Goal: Answer question/provide support

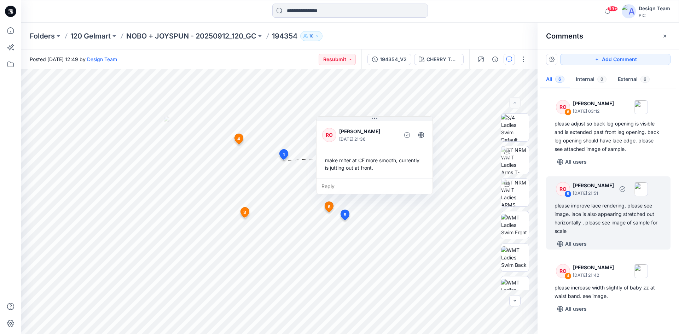
click at [598, 222] on div "please improve lace rendering, please see image. lace is also appearing stretch…" at bounding box center [609, 219] width 108 height 34
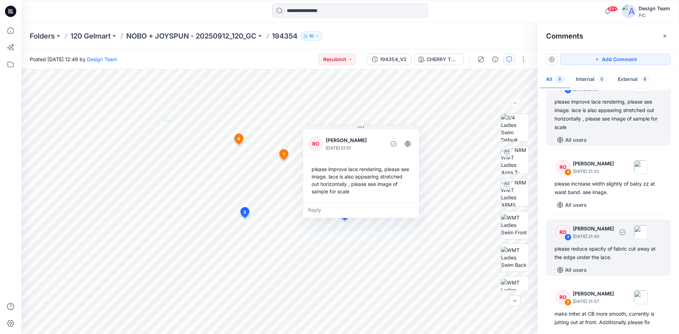
scroll to position [177, 0]
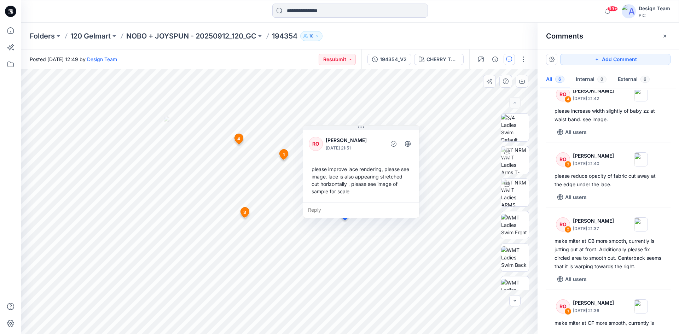
click at [313, 211] on div "Reply" at bounding box center [361, 210] width 116 height 16
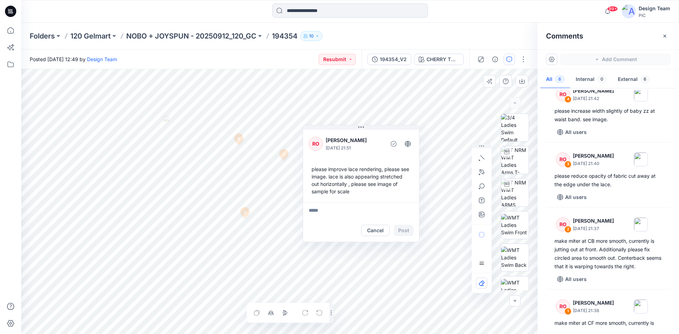
click at [314, 304] on div "Layer 1" at bounding box center [279, 201] width 517 height 265
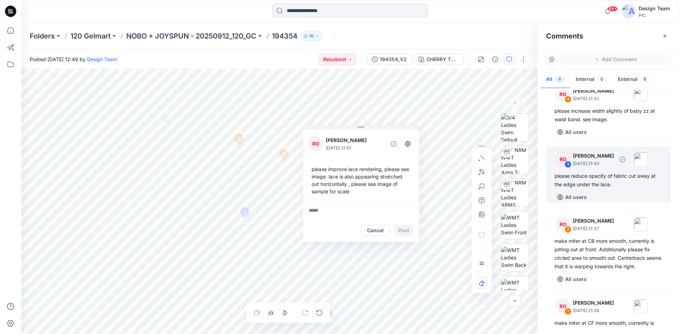
click at [624, 181] on div "please reduce opacity of fabric cut away at the edge under the lace." at bounding box center [609, 180] width 108 height 17
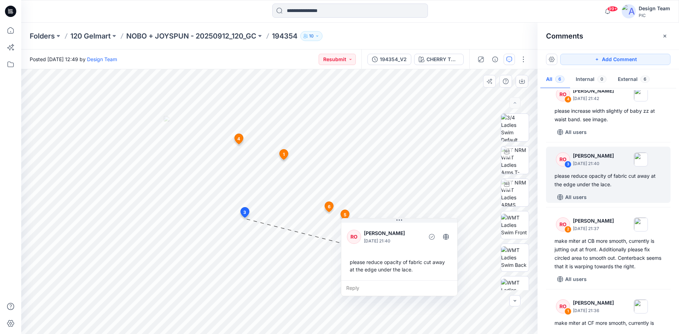
drag, startPoint x: 315, startPoint y: 228, endPoint x: 422, endPoint y: 225, distance: 107.3
click at [422, 225] on div "RO [PERSON_NAME] [DATE] 21:40 please reduce opacity of fabric cut away at the e…" at bounding box center [399, 250] width 116 height 59
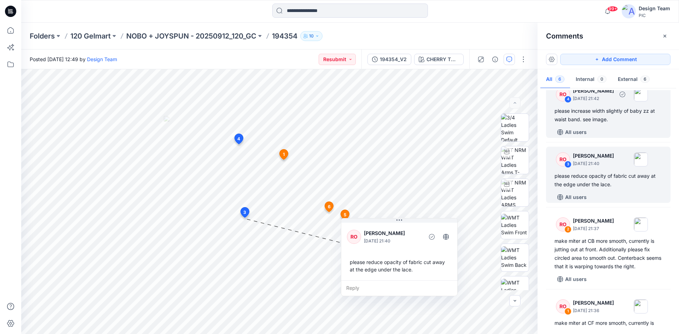
scroll to position [0, 0]
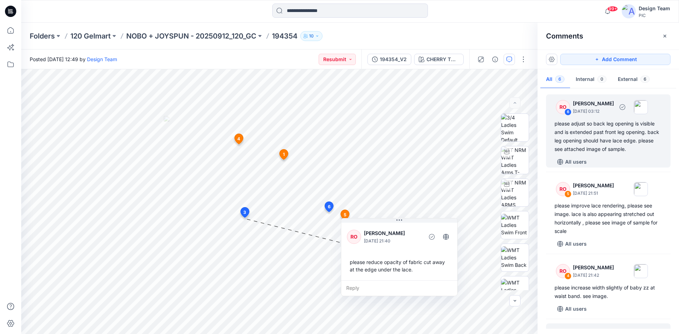
click at [622, 137] on div "please adjust so back leg opening is visible and is extended past front leg ope…" at bounding box center [609, 137] width 108 height 34
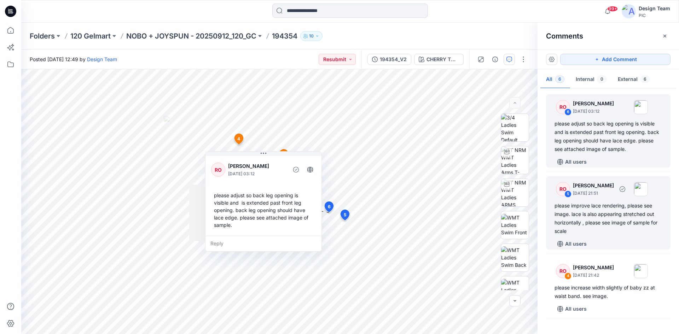
click at [624, 206] on div "please improve lace rendering, please see image. lace is also appearing stretch…" at bounding box center [609, 219] width 108 height 34
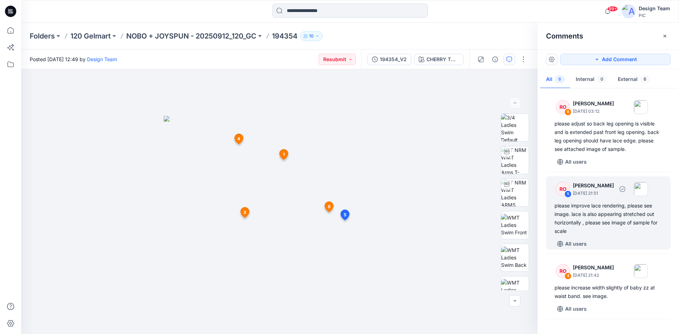
click at [623, 198] on div "RO 5 [PERSON_NAME] [DATE] 21:51" at bounding box center [600, 188] width 98 height 19
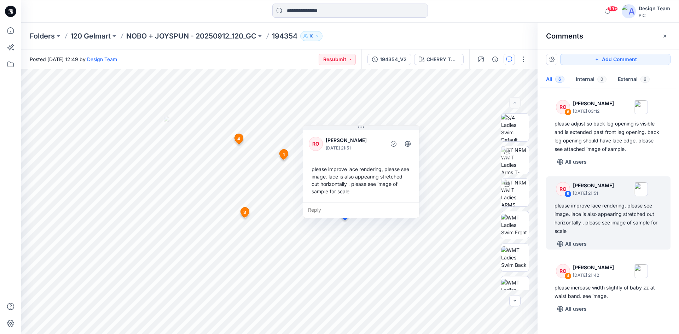
click at [315, 211] on div "Reply" at bounding box center [361, 210] width 116 height 16
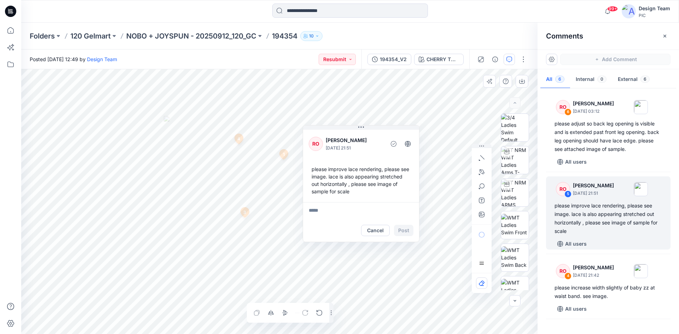
click at [332, 310] on div "Layer 1" at bounding box center [279, 201] width 517 height 265
click at [603, 69] on div "CHERRY TOMATO Loading... Material Properties Loading... 7 1 RO [PERSON_NAME] [D…" at bounding box center [350, 201] width 658 height 265
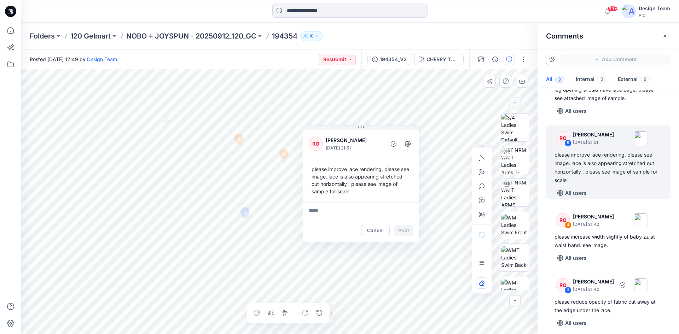
scroll to position [71, 0]
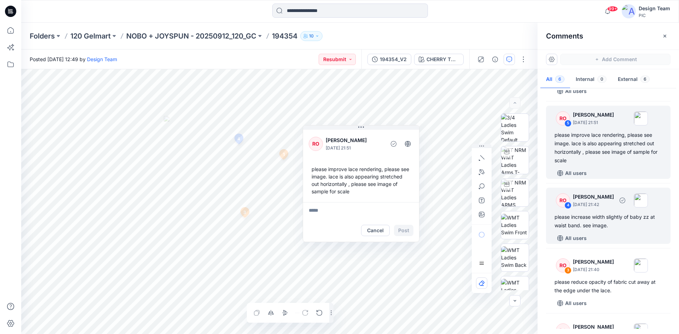
click at [604, 222] on div "please increase width slightly of baby zz at waist band. see image." at bounding box center [609, 221] width 108 height 17
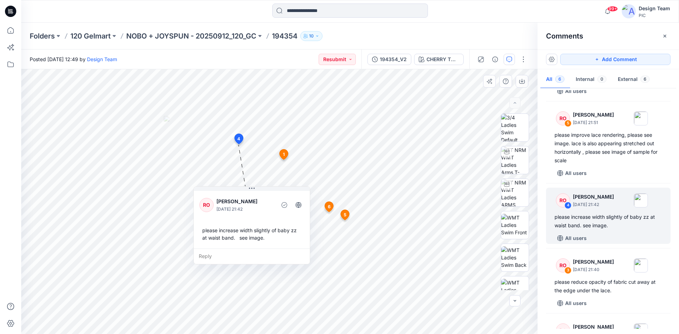
click at [207, 255] on div "Reply" at bounding box center [252, 257] width 116 height 16
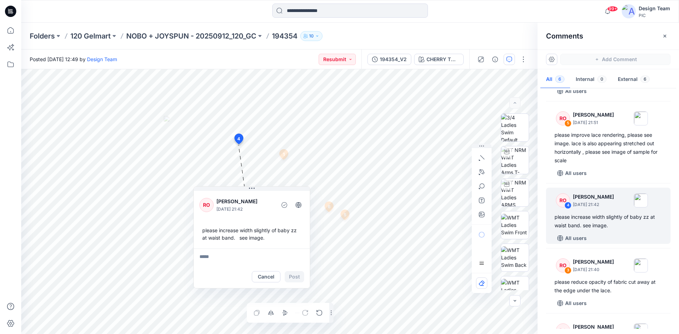
click at [0, 330] on div "99+ Notifications Your style 194434 is ready 20 minutes ago [PERSON_NAME] comme…" at bounding box center [339, 167] width 679 height 334
click at [315, 31] on div "Folders 120 Gelmart NOBO + JOYSPUN - 20250912_120_GC 194354 10 Posted [DATE] 12…" at bounding box center [350, 179] width 658 height 312
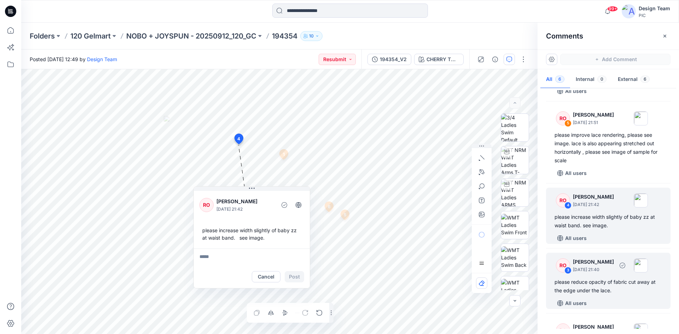
scroll to position [142, 0]
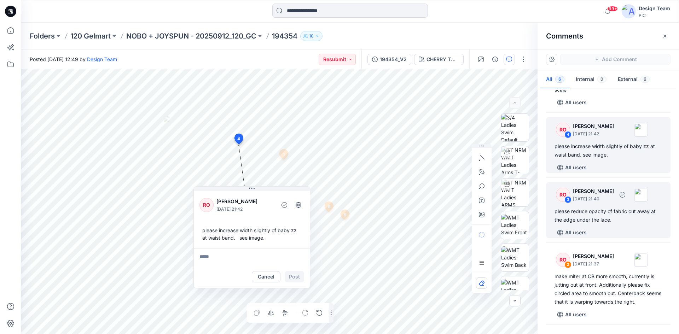
click at [611, 220] on div "please reduce opacity of fabric cut away at the edge under the lace." at bounding box center [609, 215] width 108 height 17
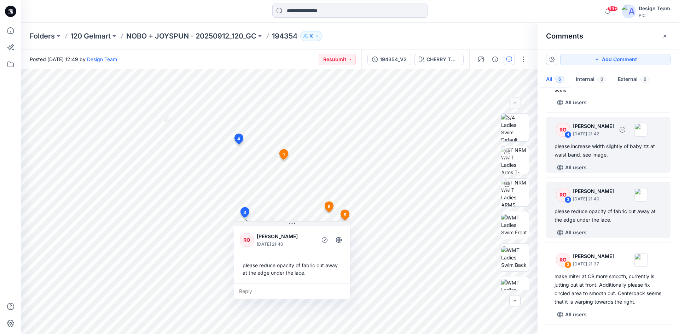
click at [602, 165] on div "All users" at bounding box center [613, 167] width 116 height 11
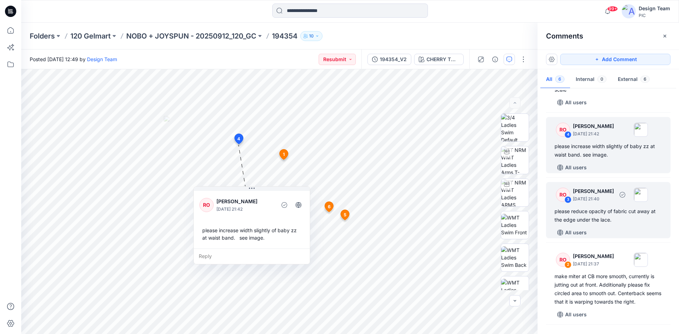
click at [610, 230] on div "All users" at bounding box center [613, 232] width 116 height 11
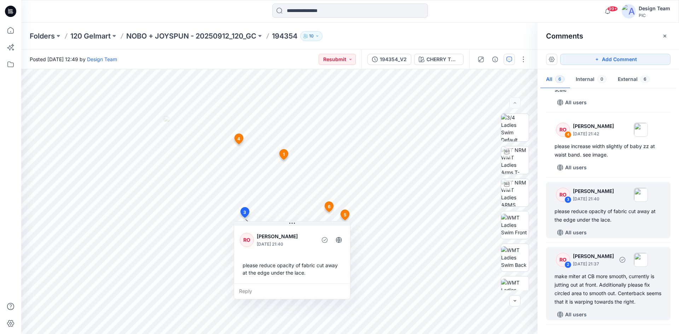
scroll to position [202, 0]
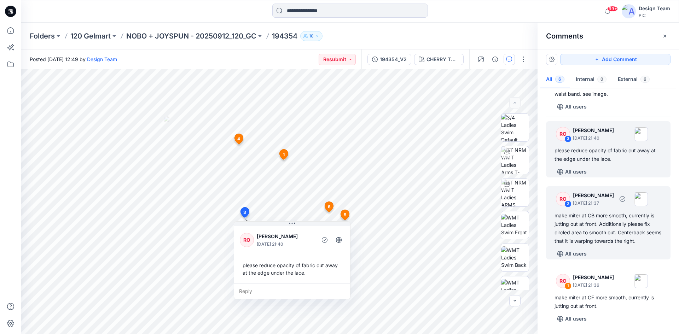
click at [608, 228] on div "make miter at CB more smooth, currently is jutting out at front. Additionally p…" at bounding box center [609, 229] width 108 height 34
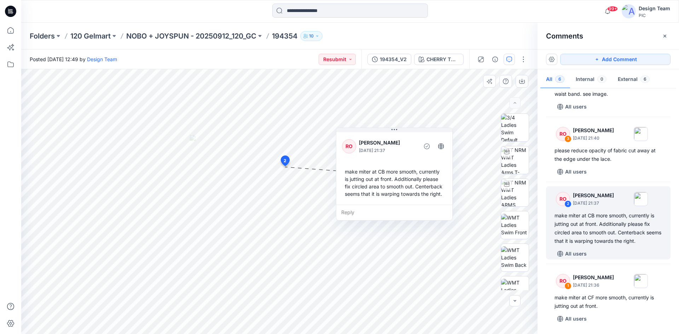
drag, startPoint x: 370, startPoint y: 139, endPoint x: 420, endPoint y: 135, distance: 50.0
click at [420, 135] on div "RO [PERSON_NAME] [DATE] 21:37 make miter at CB more smooth, currently is juttin…" at bounding box center [394, 168] width 116 height 74
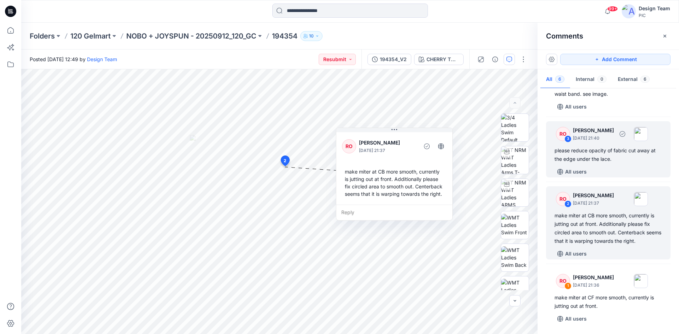
click at [615, 147] on div "please reduce opacity of fabric cut away at the edge under the lace." at bounding box center [609, 154] width 108 height 17
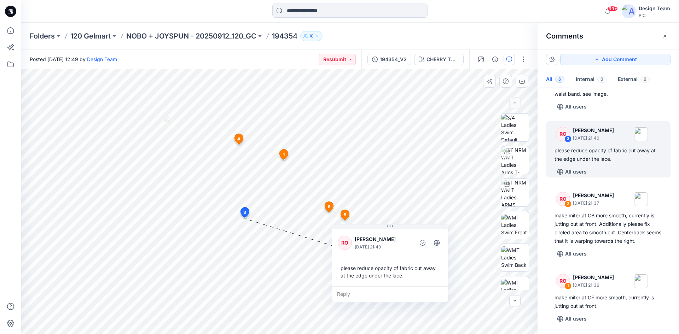
drag, startPoint x: 301, startPoint y: 231, endPoint x: 398, endPoint y: 233, distance: 97.0
click at [398, 233] on div "RO [PERSON_NAME] [DATE] 21:40" at bounding box center [390, 242] width 105 height 19
